Goal: Task Accomplishment & Management: Use online tool/utility

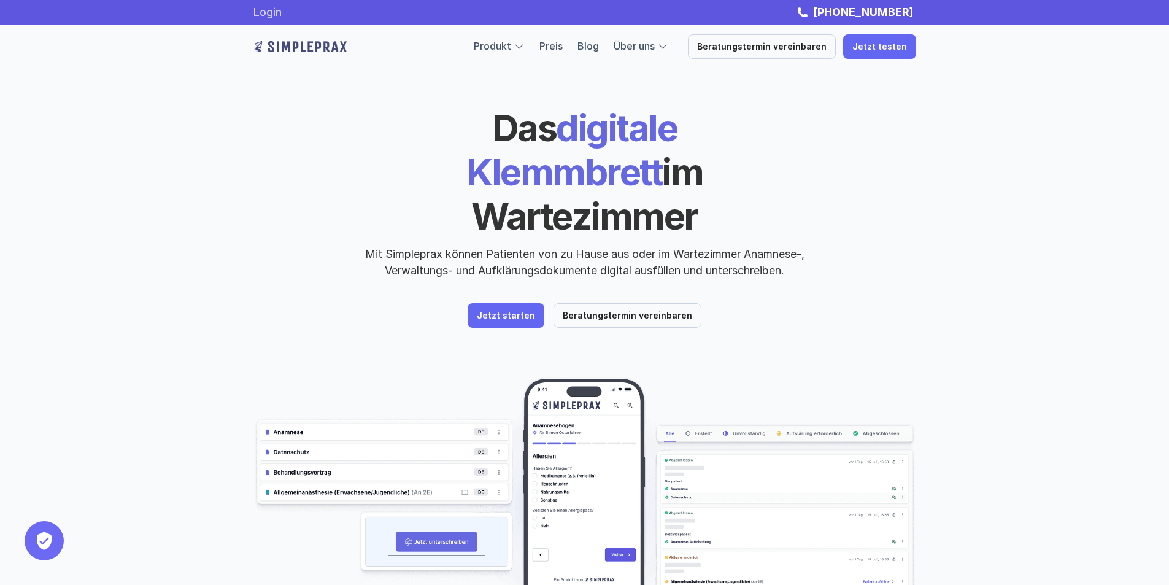
click at [282, 10] on link "Login" at bounding box center [267, 12] width 28 height 13
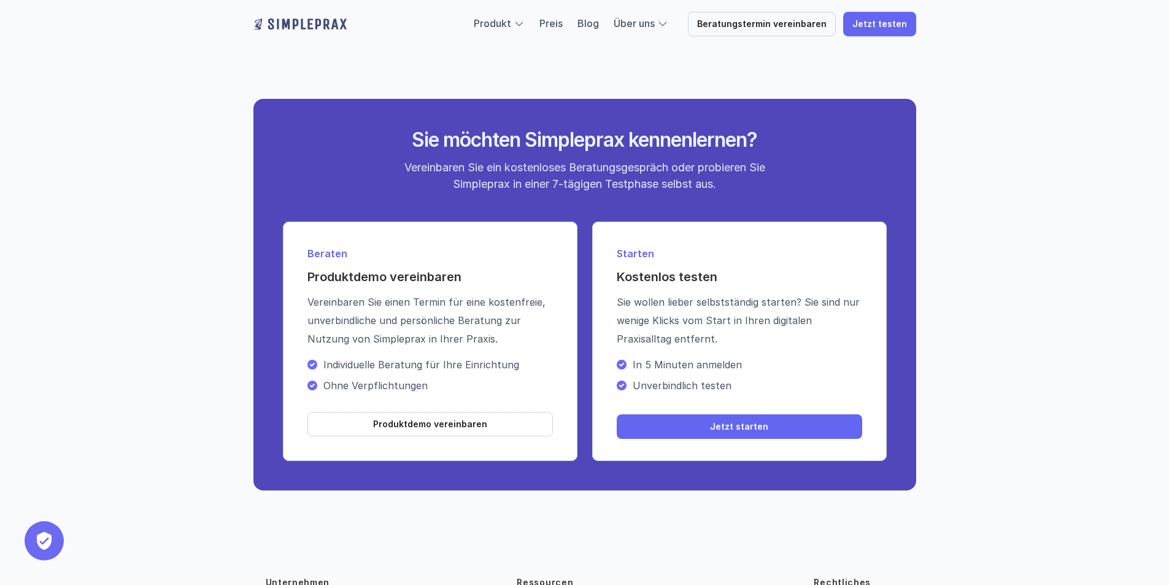
scroll to position [4341, 0]
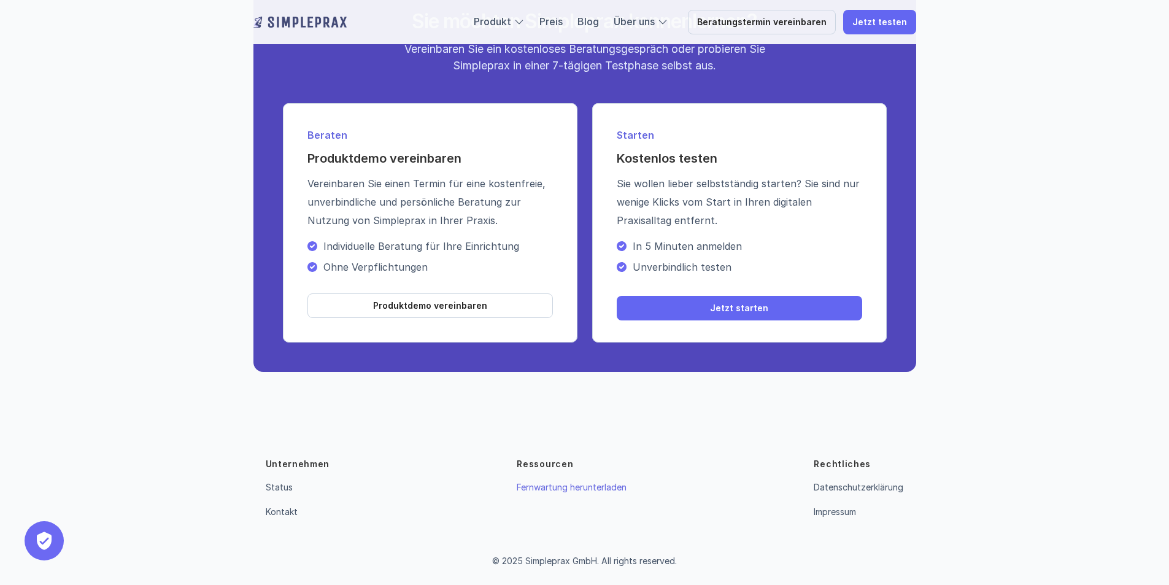
click at [603, 488] on link "Fernwartung herunterladen" at bounding box center [572, 487] width 110 height 10
